Goal: Task Accomplishment & Management: Use online tool/utility

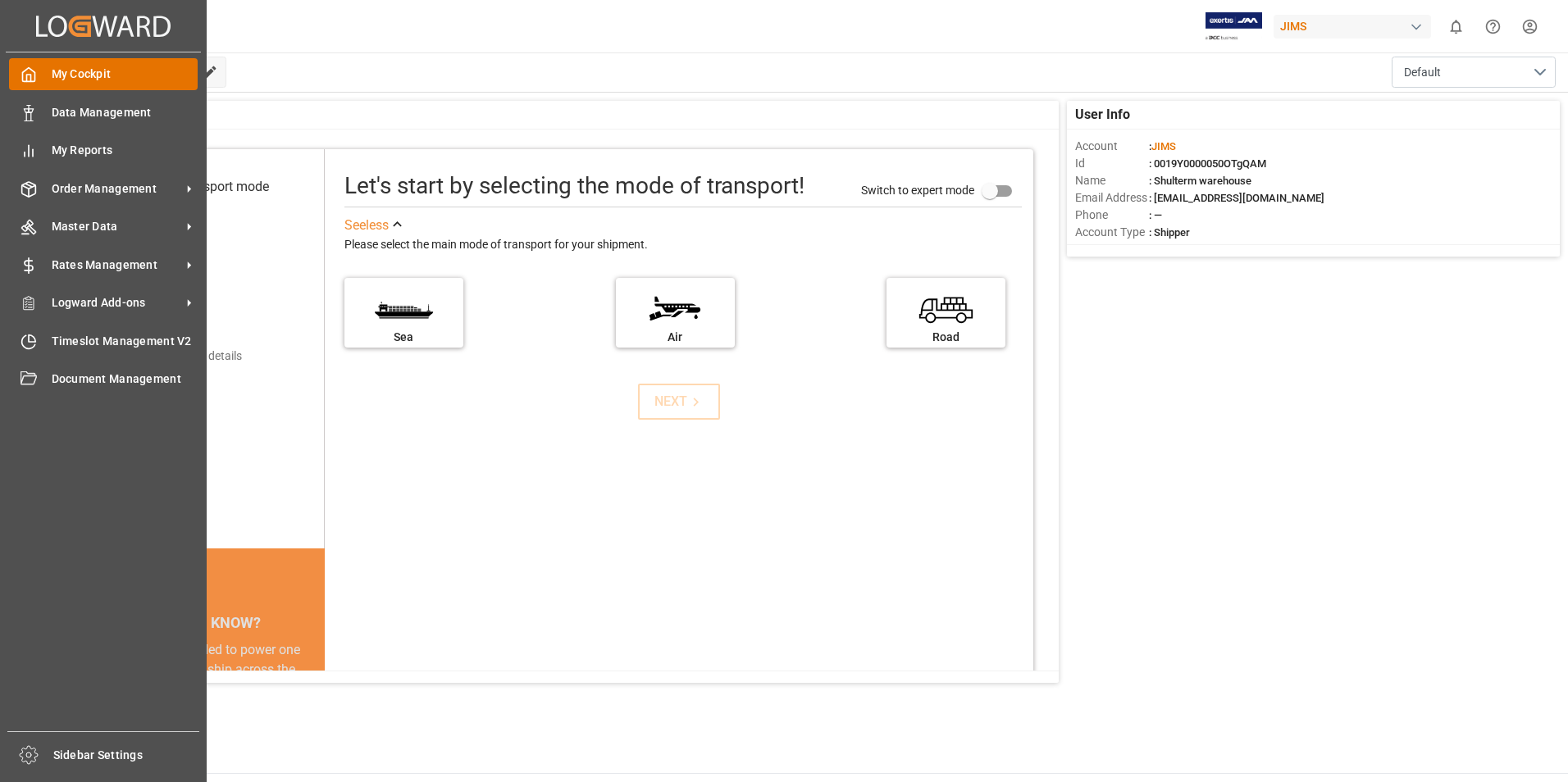
click at [93, 68] on span "My Cockpit" at bounding box center [125, 74] width 147 height 17
click at [146, 347] on span "Timeslot Management V2" at bounding box center [125, 342] width 147 height 17
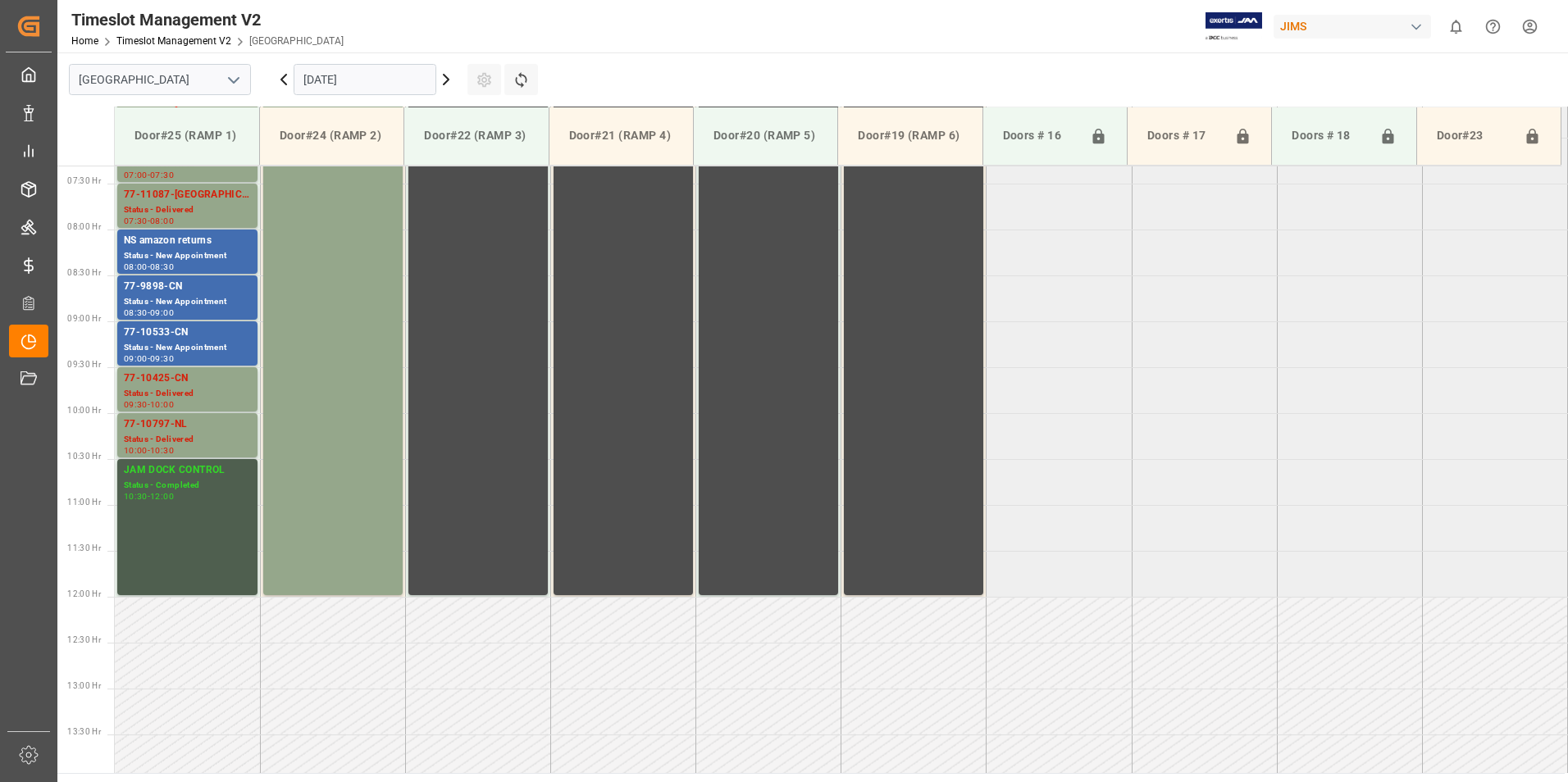
scroll to position [1000, 0]
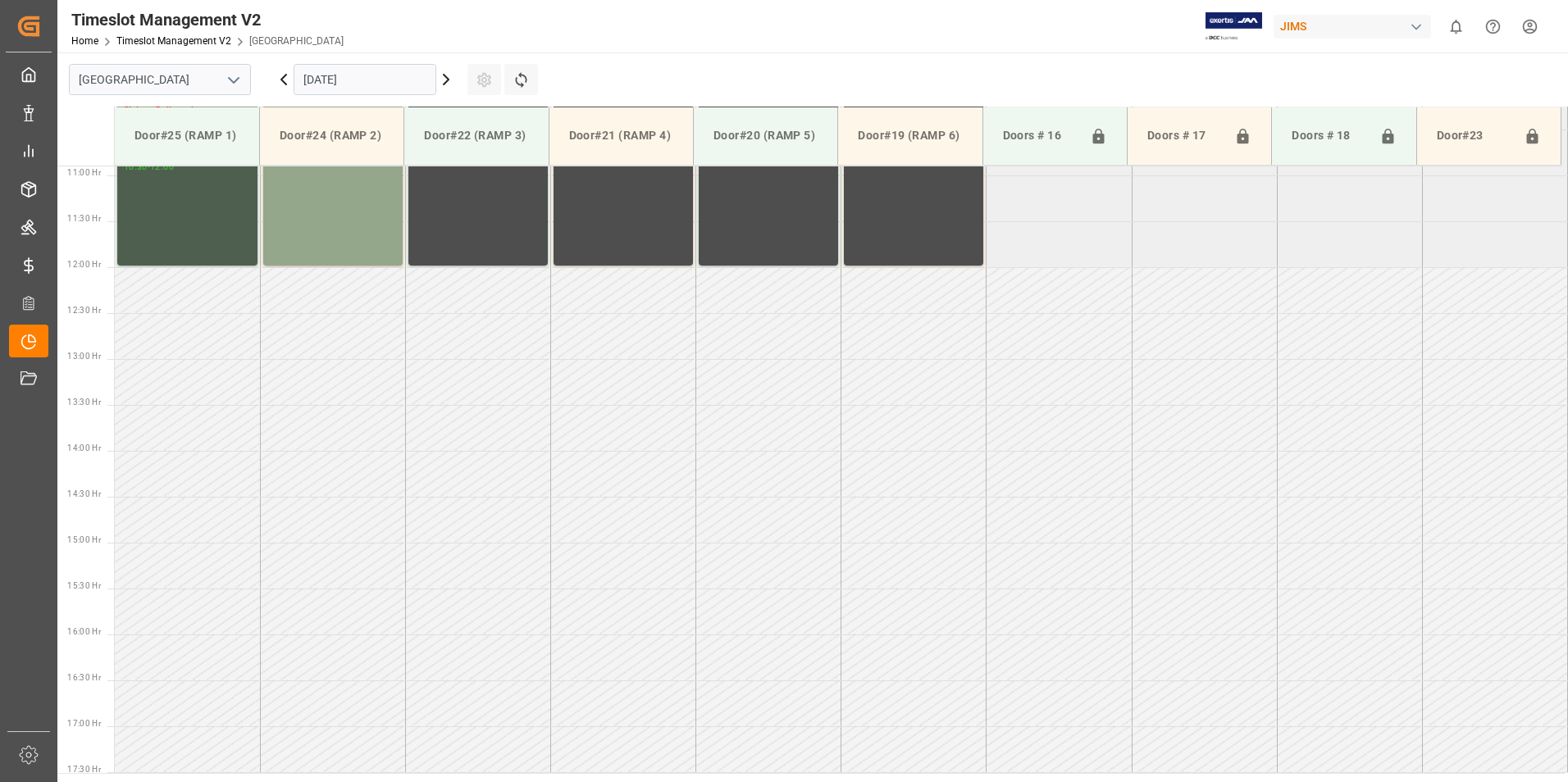
click at [385, 84] on input "[DATE]" at bounding box center [365, 79] width 143 height 31
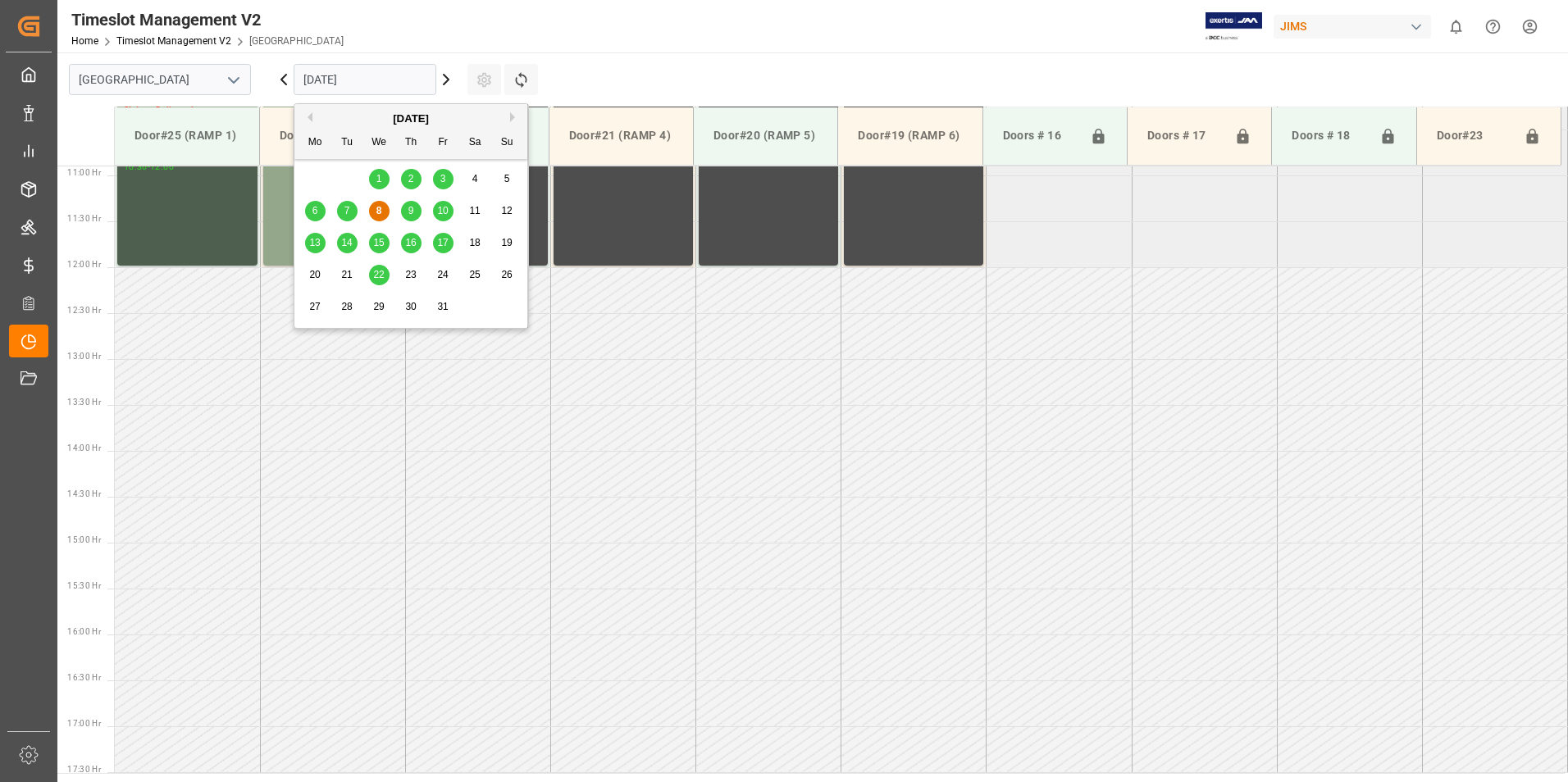
click at [444, 209] on span "10" at bounding box center [442, 211] width 11 height 12
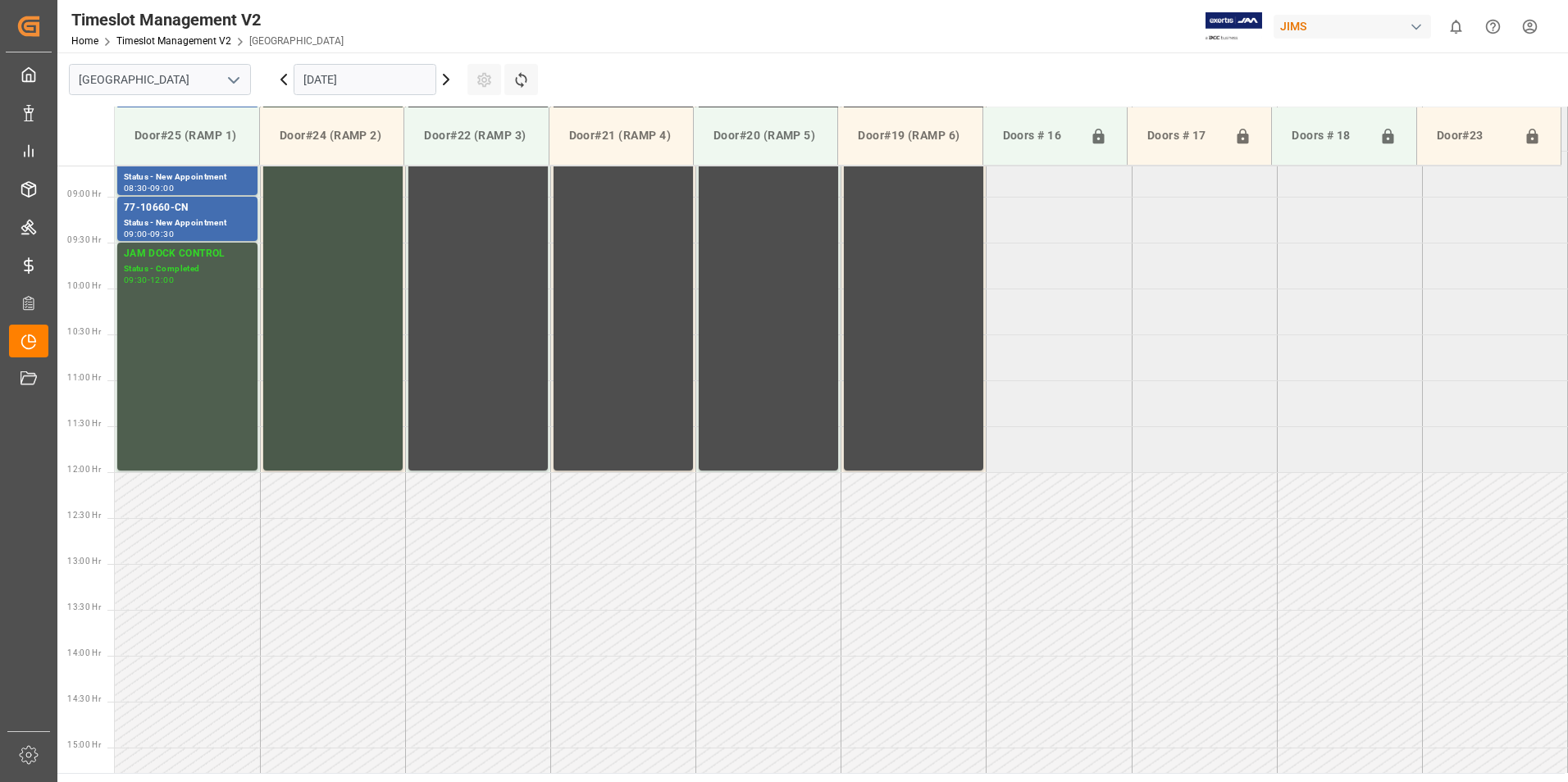
scroll to position [754, 0]
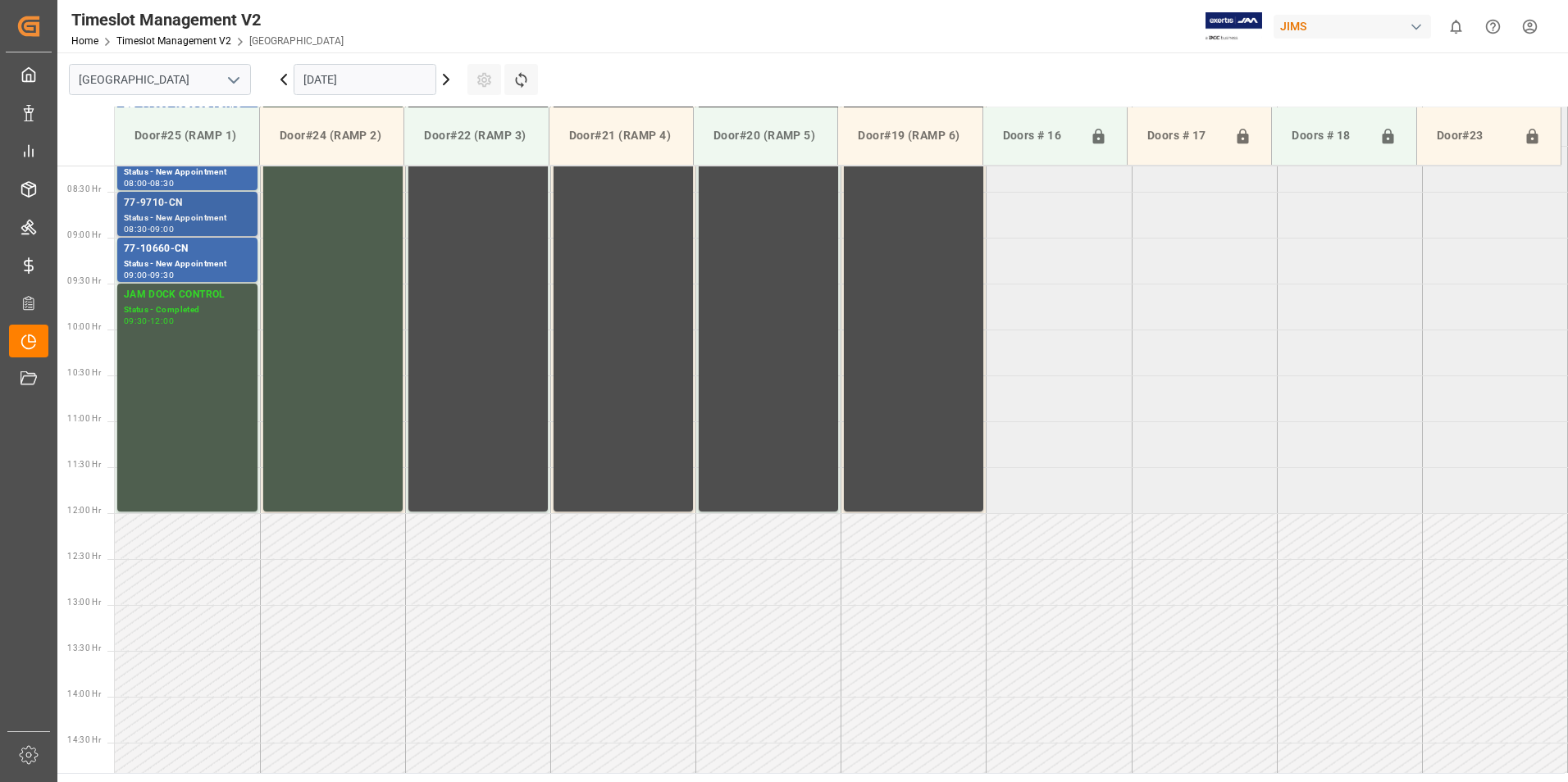
click at [182, 218] on div "Status - New Appointment" at bounding box center [187, 218] width 127 height 14
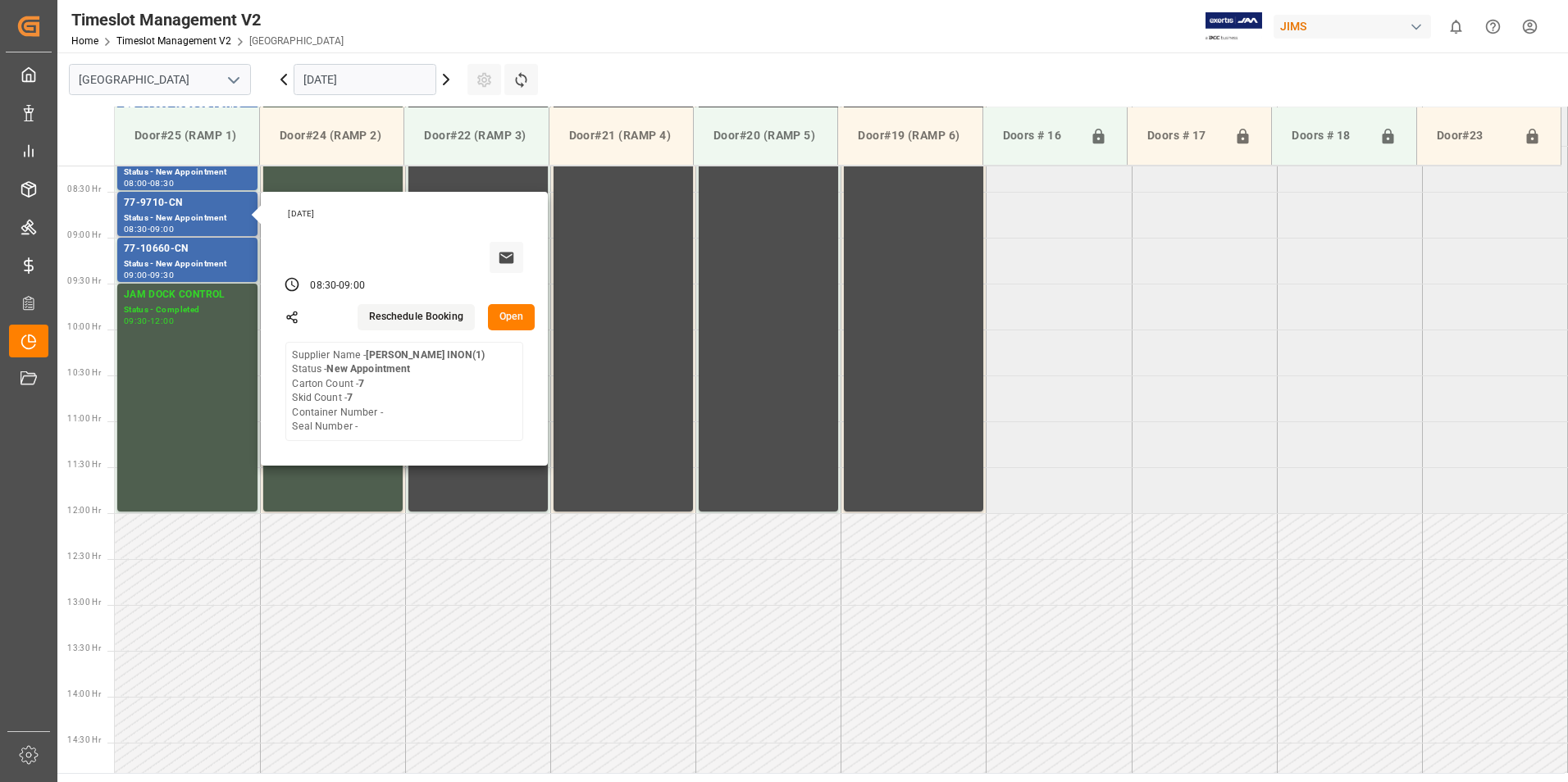
click at [508, 316] on button "Open" at bounding box center [512, 317] width 47 height 26
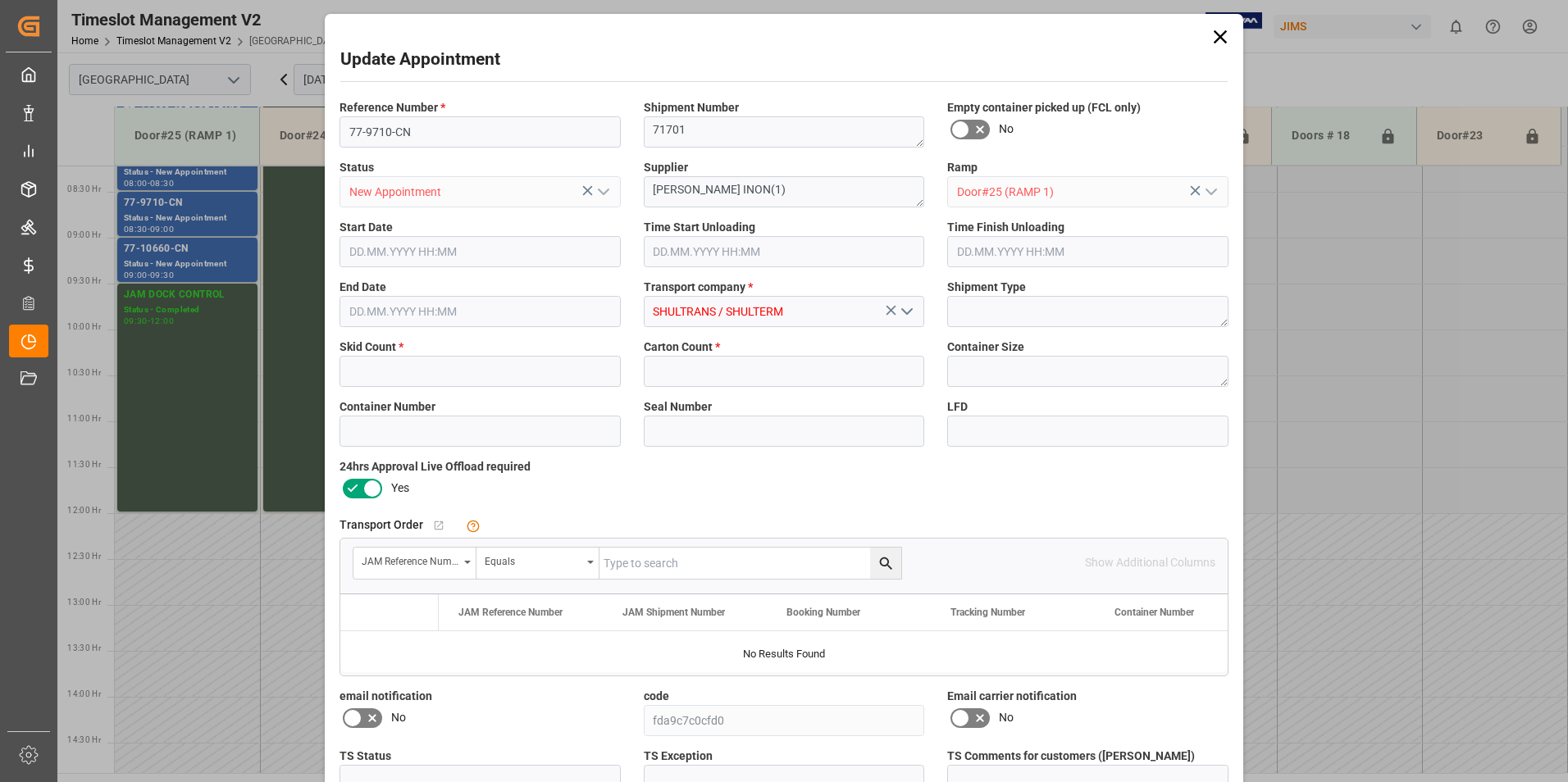
type input "7"
type input "[DATE] 08:30"
type input "[DATE] 09:00"
type input "[DATE] 14:19"
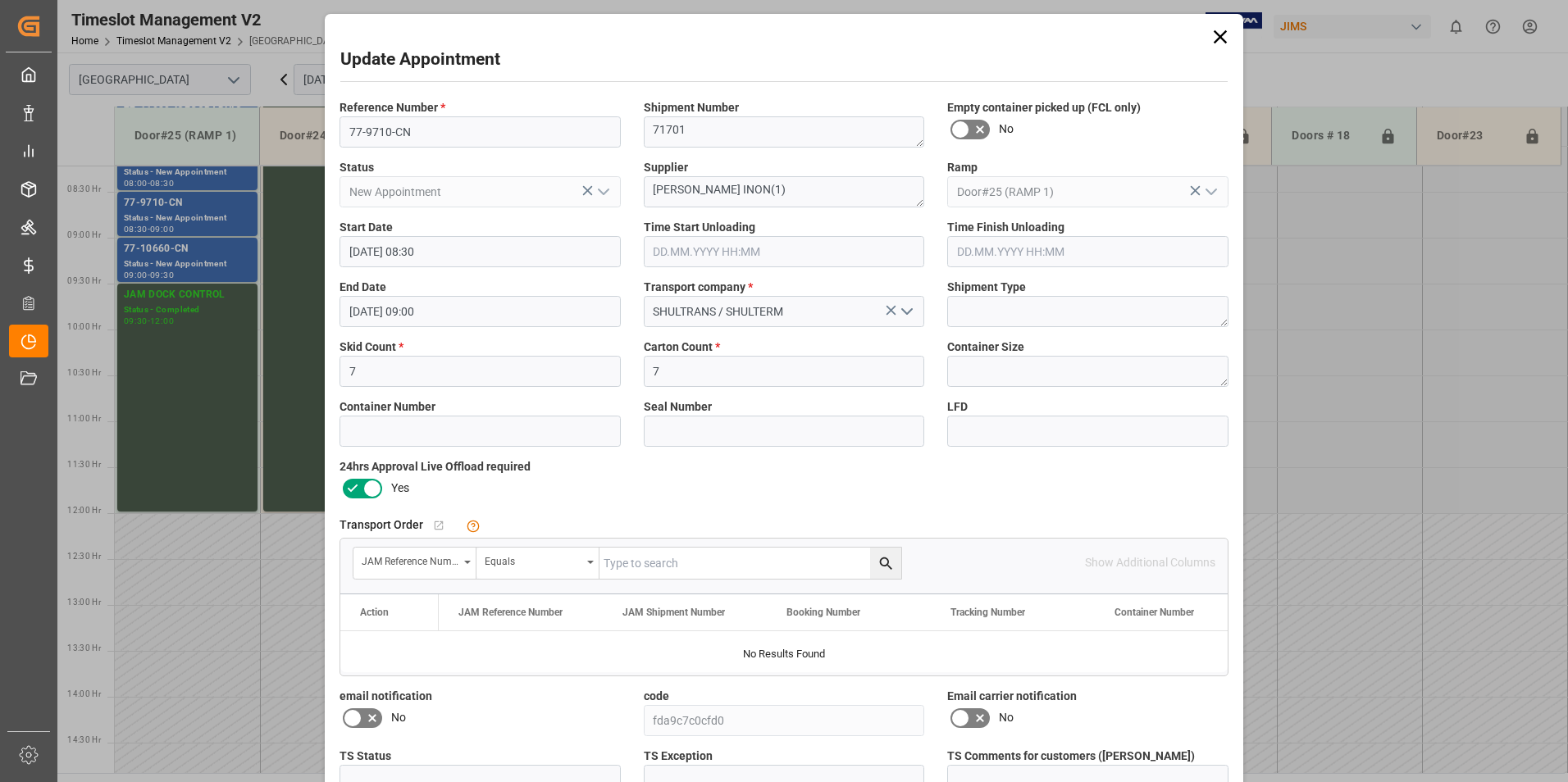
click at [1210, 40] on icon at bounding box center [1220, 36] width 23 height 23
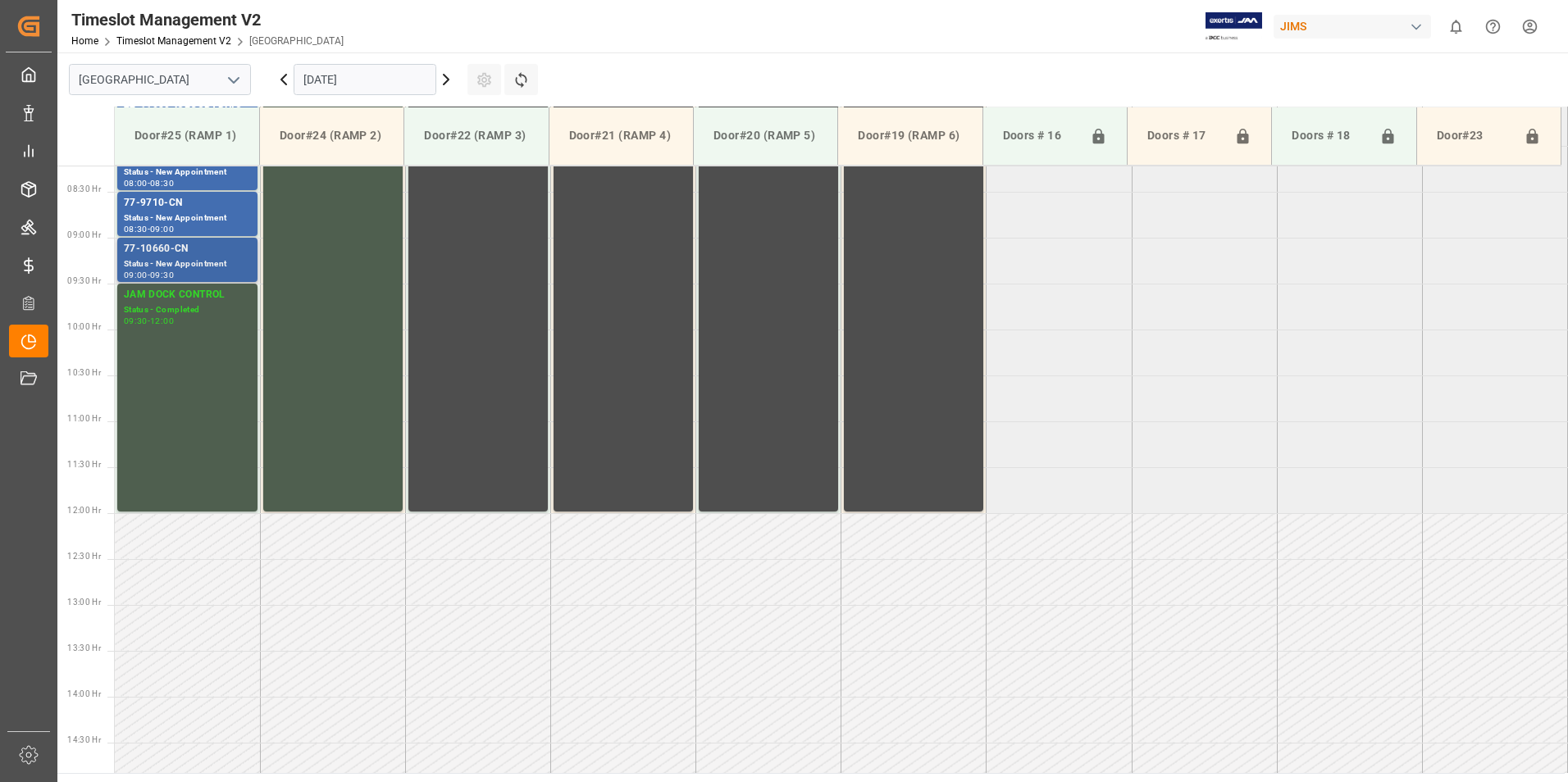
drag, startPoint x: 220, startPoint y: 253, endPoint x: 195, endPoint y: 249, distance: 25.3
click at [195, 249] on div "77-10660-CN" at bounding box center [187, 249] width 127 height 16
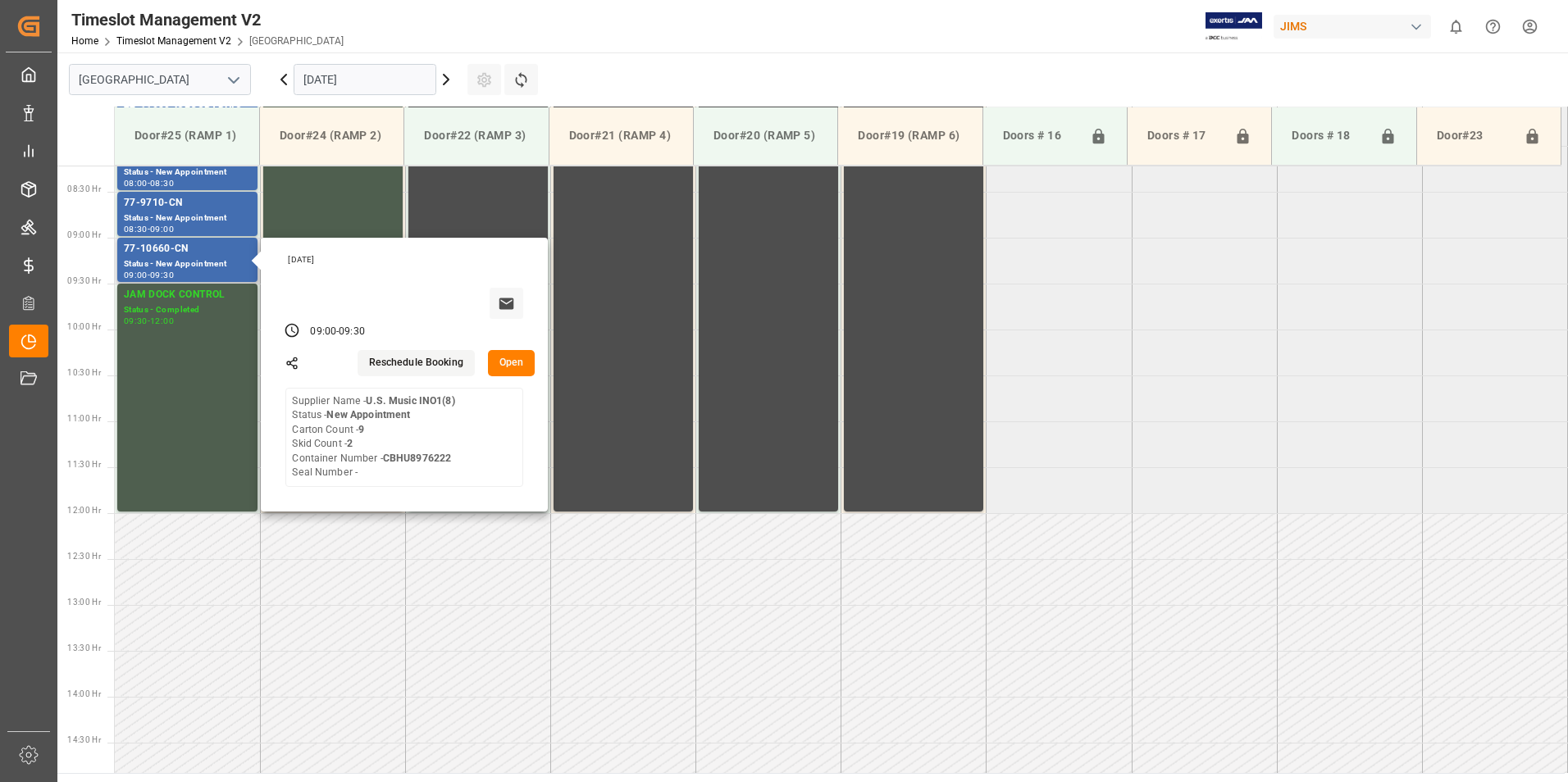
click at [403, 362] on button "Reschedule Booking" at bounding box center [416, 363] width 118 height 26
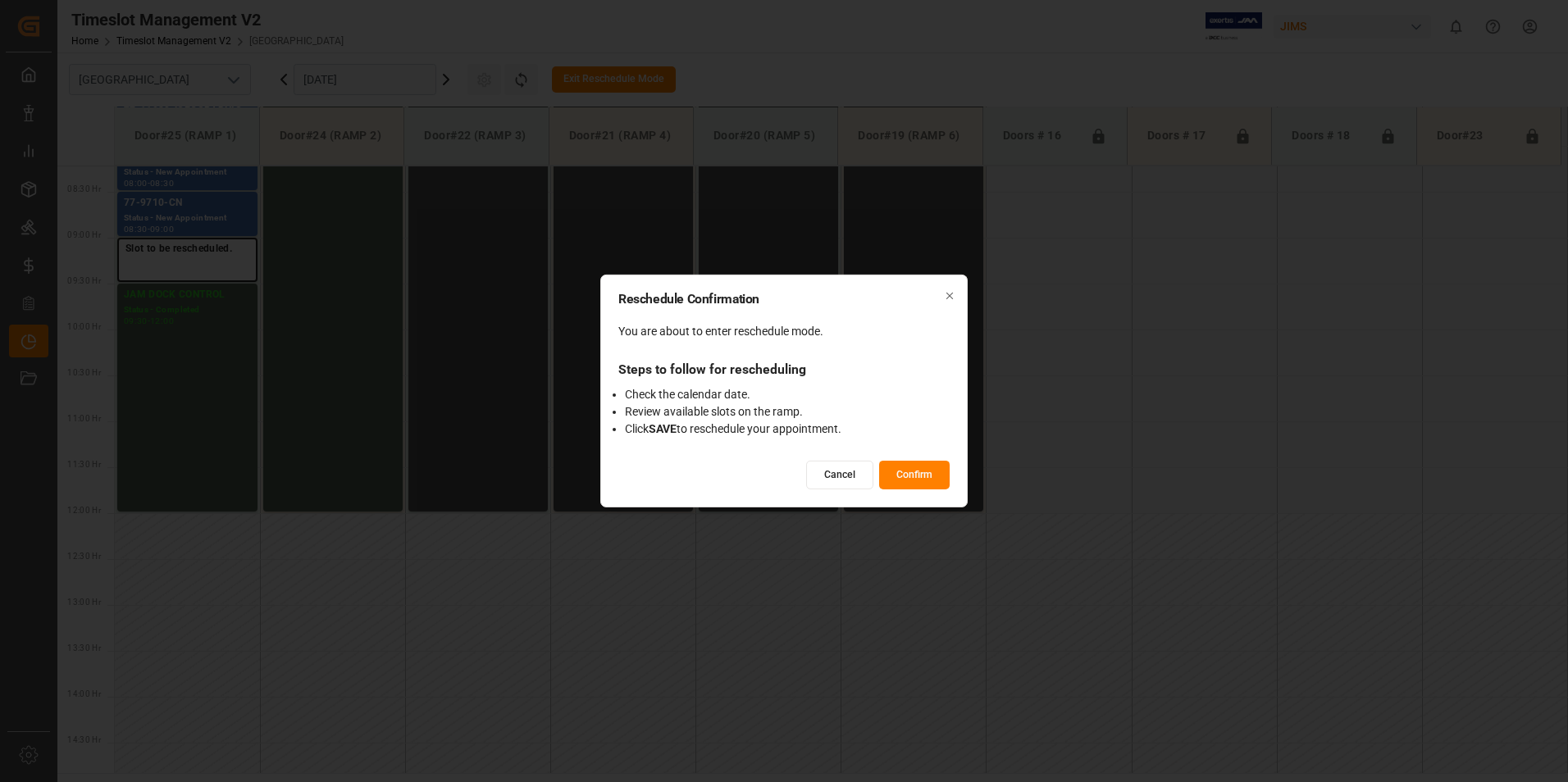
click at [957, 291] on div "Reschedule Confirmation You are about to enter reschedule mode. Steps to follow…" at bounding box center [784, 391] width 367 height 232
click at [955, 293] on icon "button" at bounding box center [950, 296] width 12 height 12
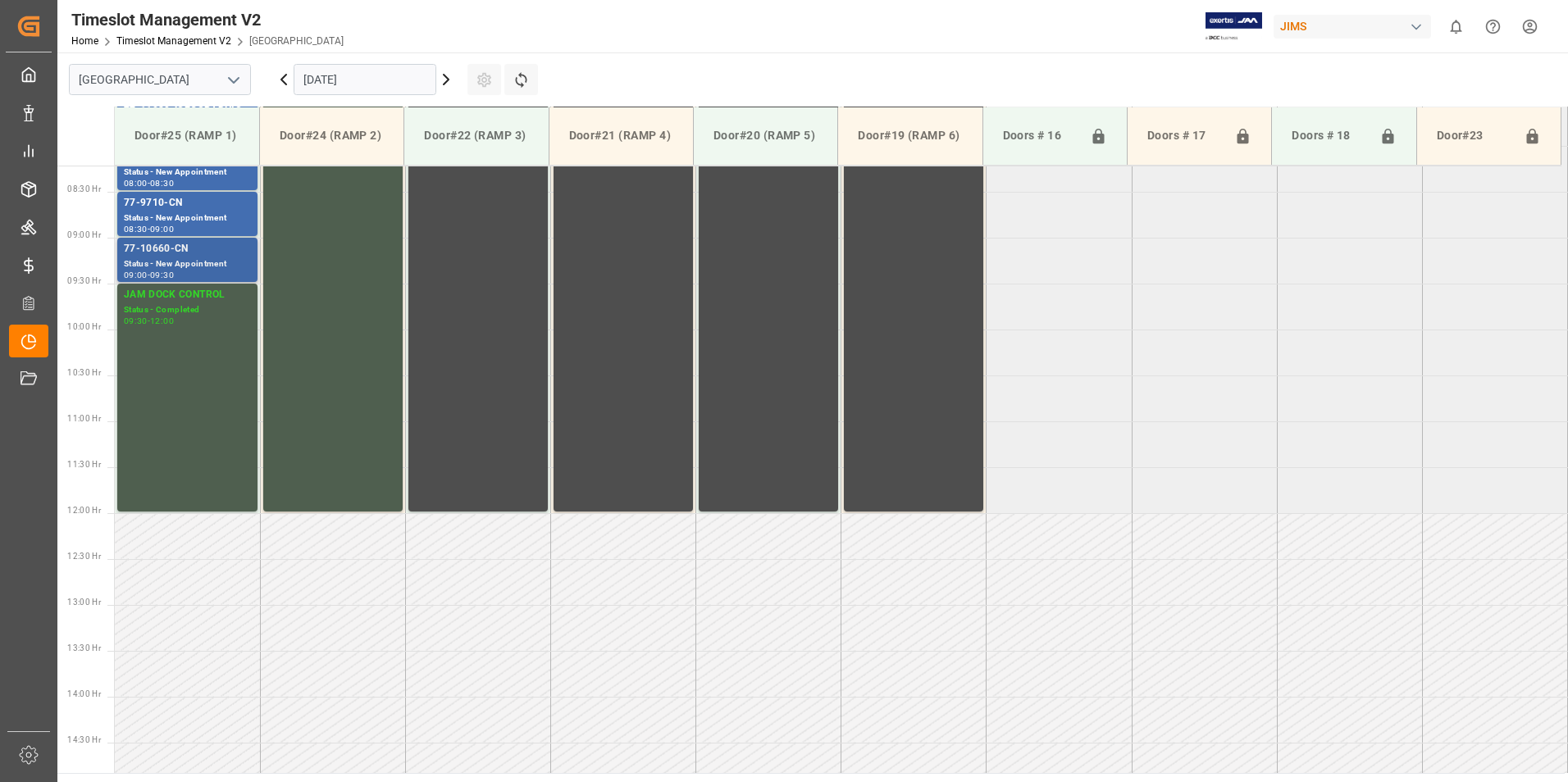
click at [206, 262] on div "Status - New Appointment" at bounding box center [187, 264] width 127 height 14
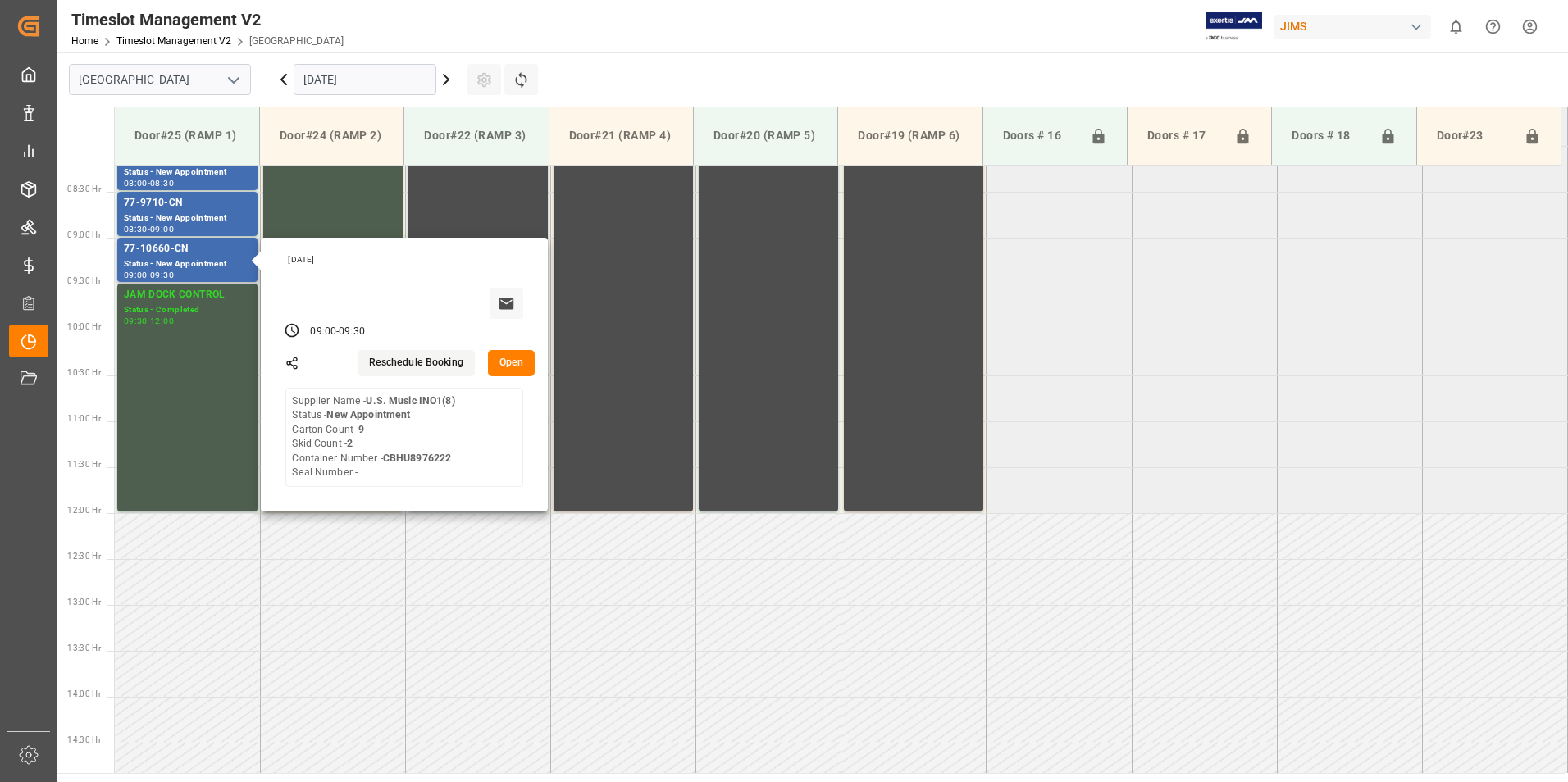
click at [292, 331] on icon at bounding box center [293, 331] width 4 height 7
